Goal: Navigation & Orientation: Find specific page/section

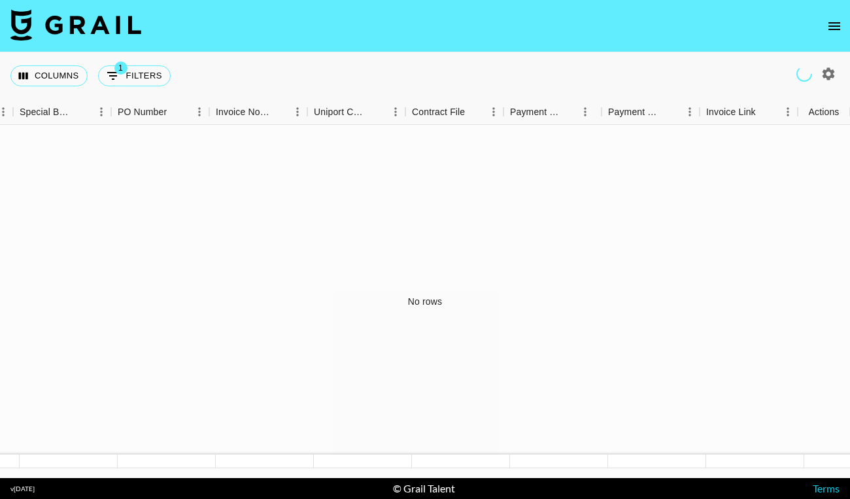
scroll to position [0, 1664]
click at [60, 71] on button "Columns" at bounding box center [48, 75] width 77 height 21
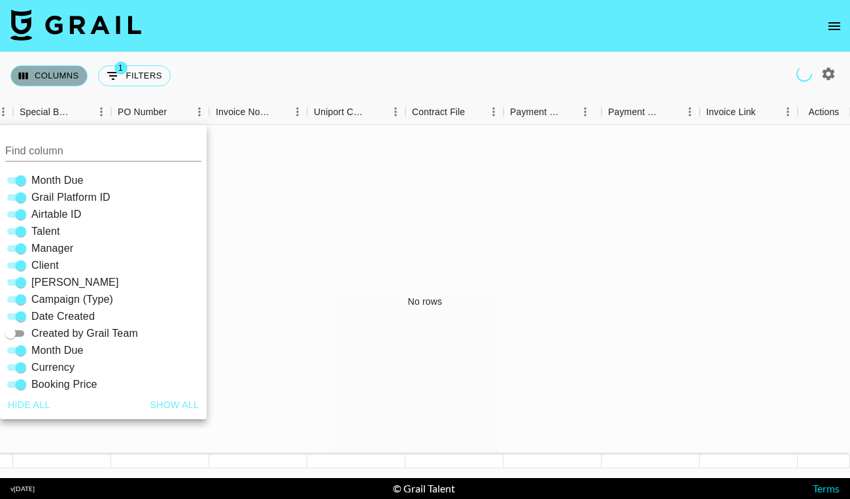
click at [58, 73] on button "Columns" at bounding box center [48, 75] width 77 height 21
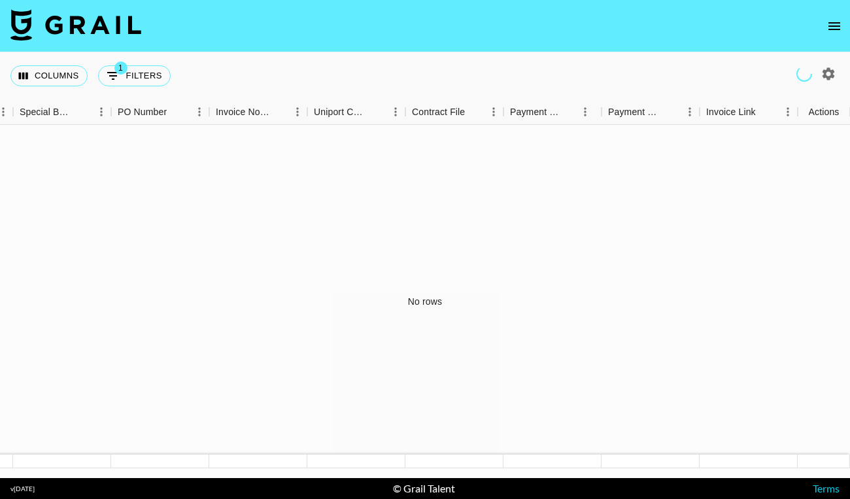
click at [831, 71] on icon "button" at bounding box center [829, 73] width 12 height 12
select select "[DATE]"
drag, startPoint x: 786, startPoint y: 112, endPoint x: 766, endPoint y: 112, distance: 19.6
click at [785, 112] on div "[PERSON_NAME]" at bounding box center [745, 112] width 98 height 26
